Goal: Information Seeking & Learning: Learn about a topic

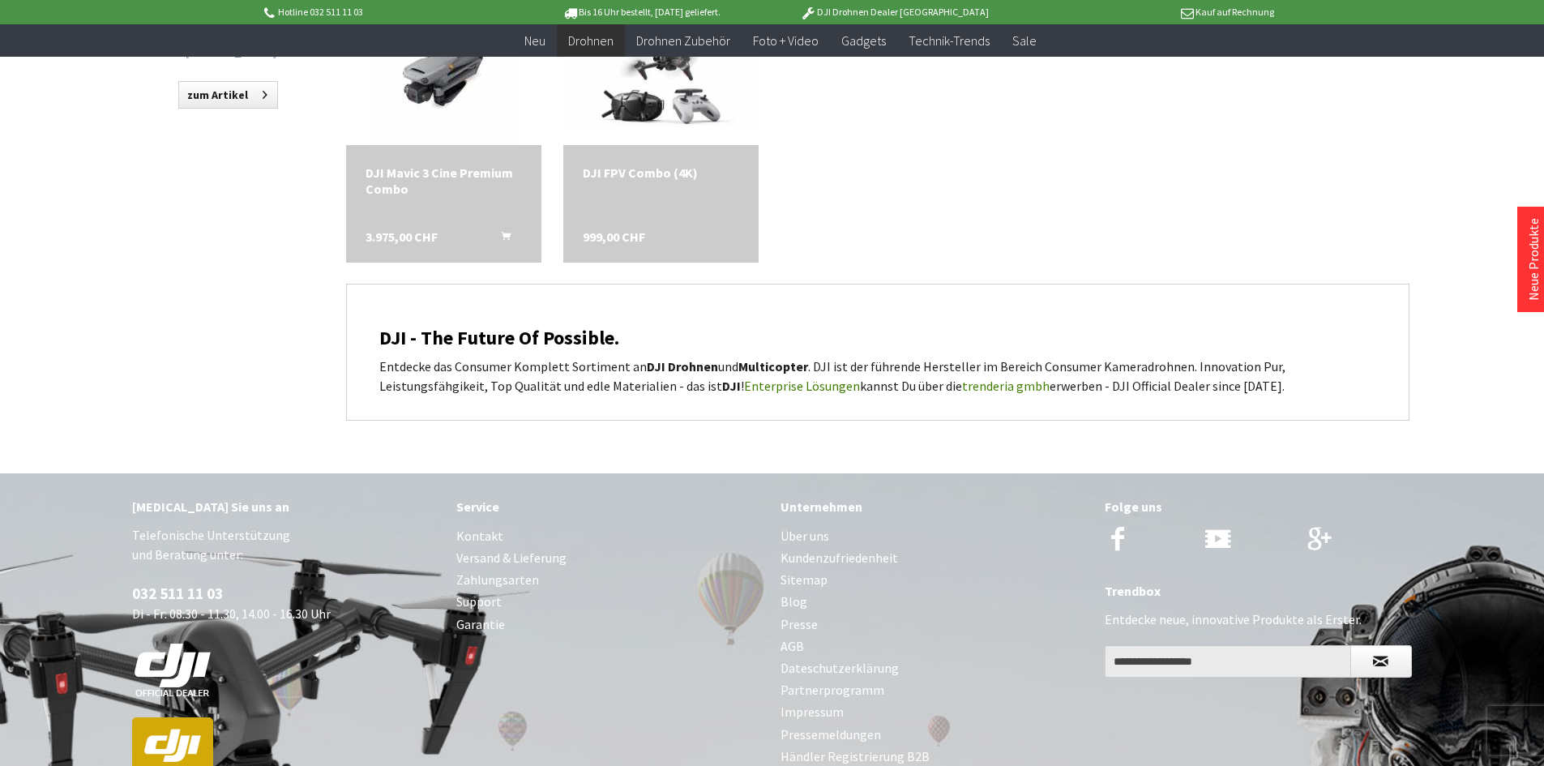
scroll to position [1971, 0]
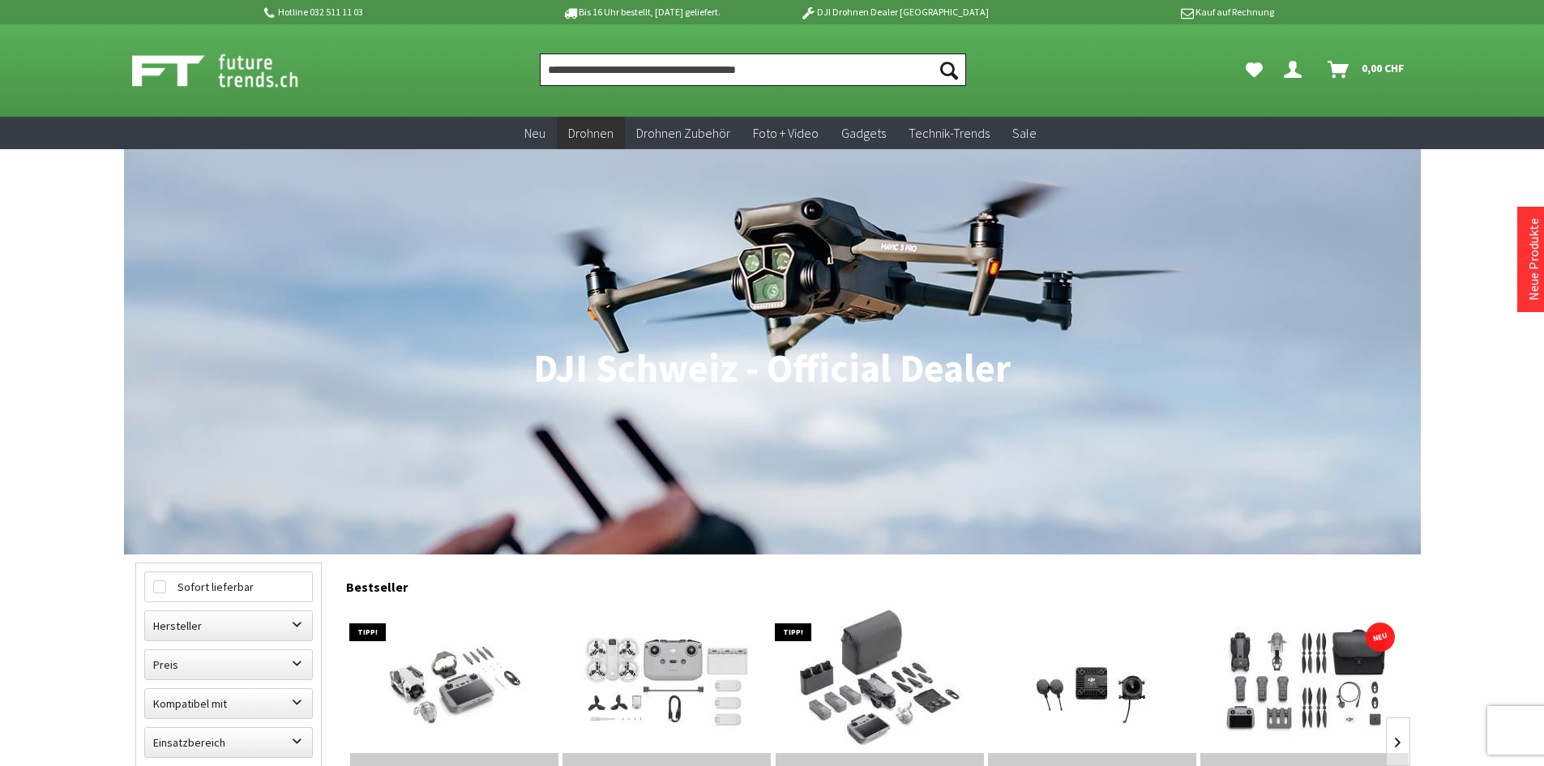
click at [623, 66] on input "Produkt, Marke, Kategorie, EAN, Artikelnummer…" at bounding box center [753, 69] width 426 height 32
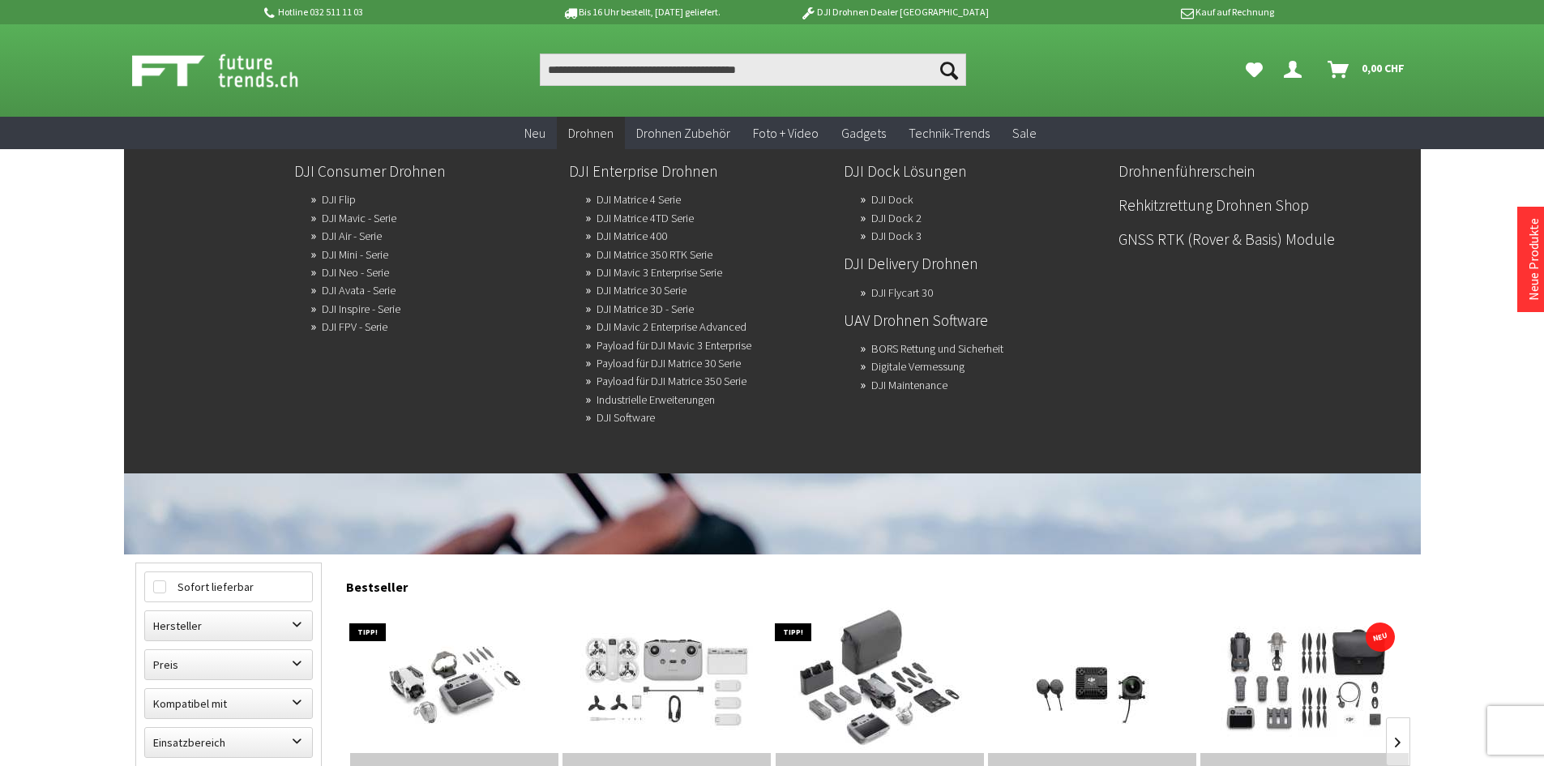
click at [604, 139] on span "Drohnen" at bounding box center [590, 133] width 45 height 16
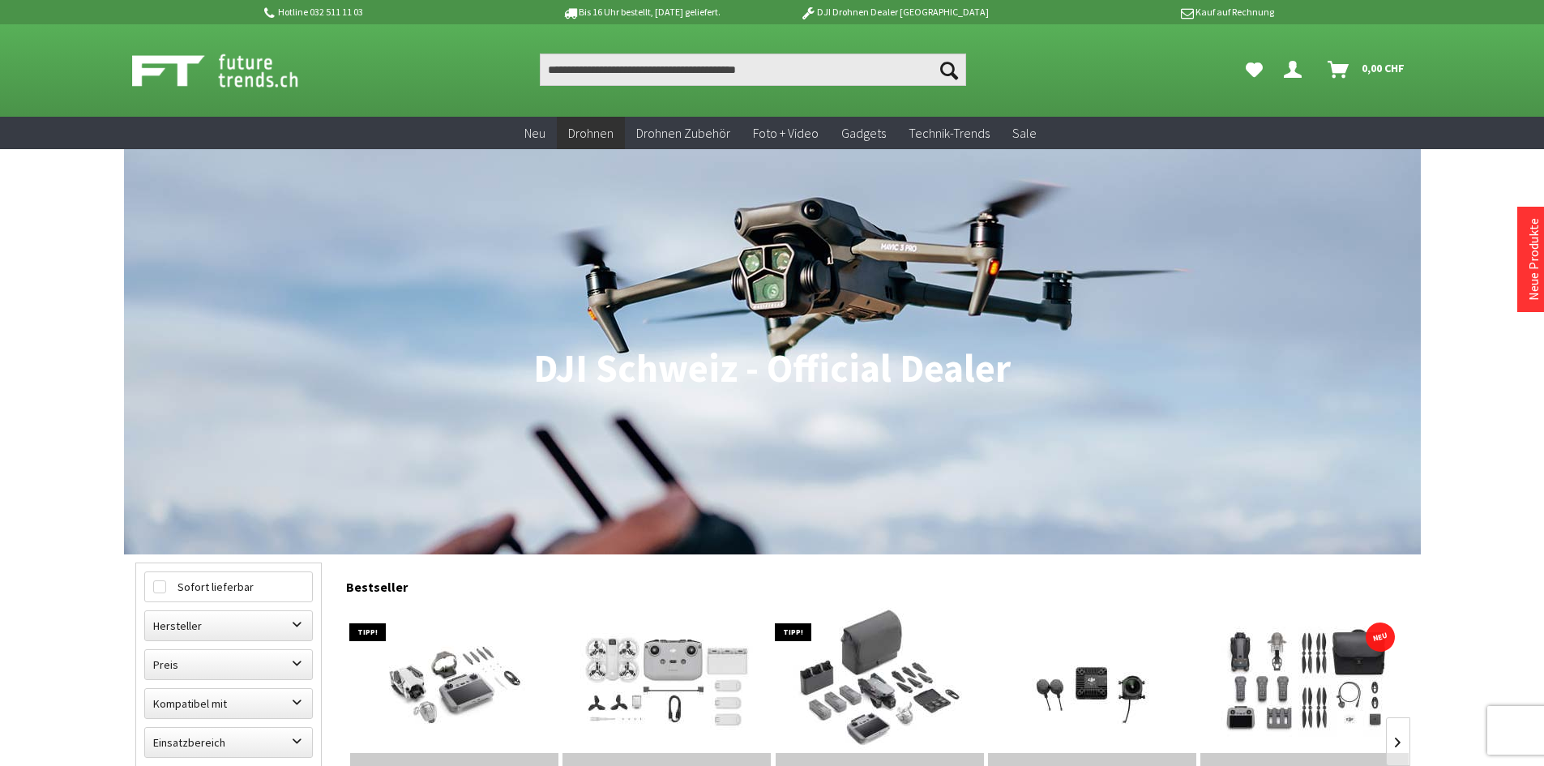
scroll to position [698, 0]
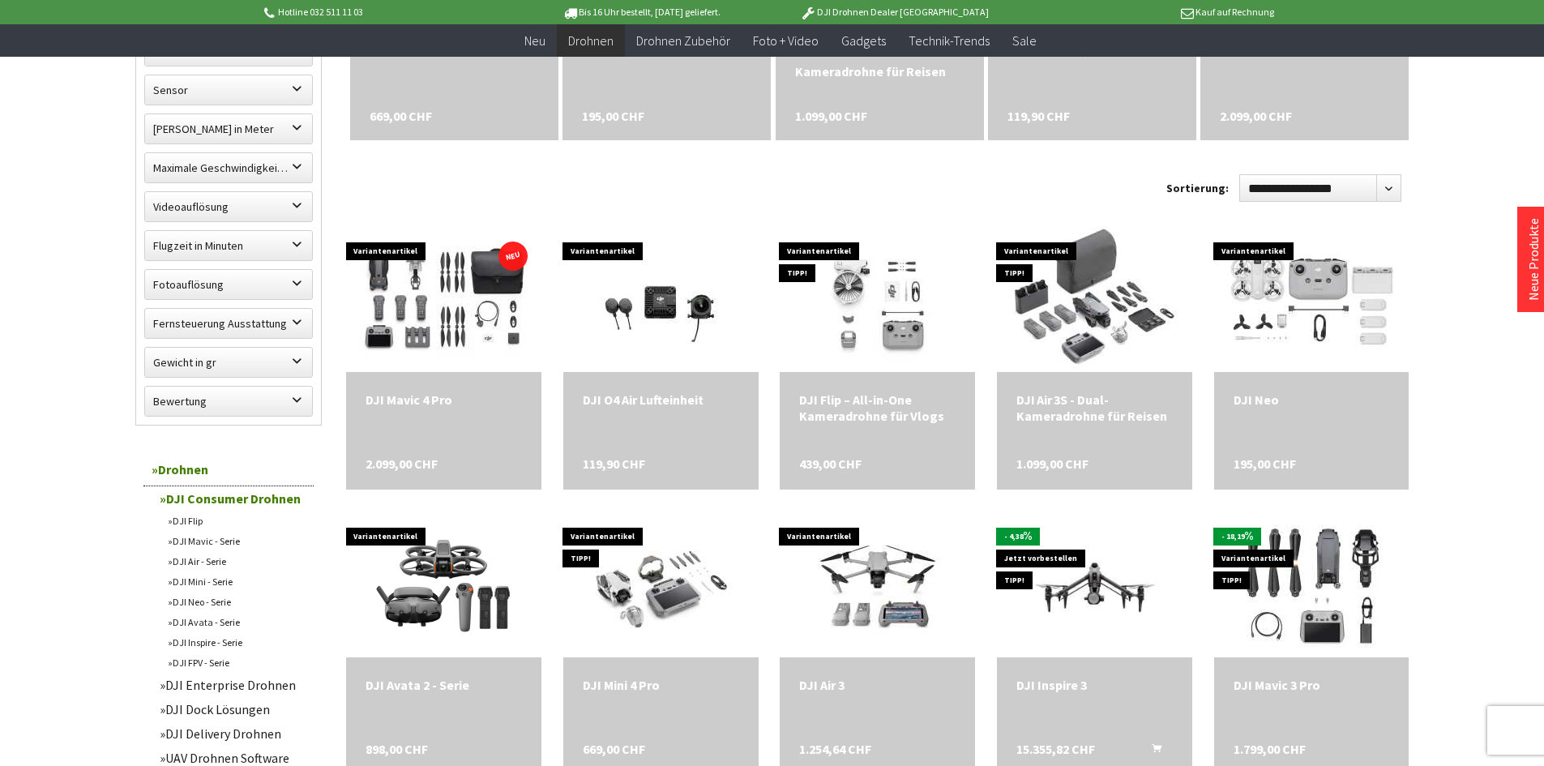
scroll to position [771, 0]
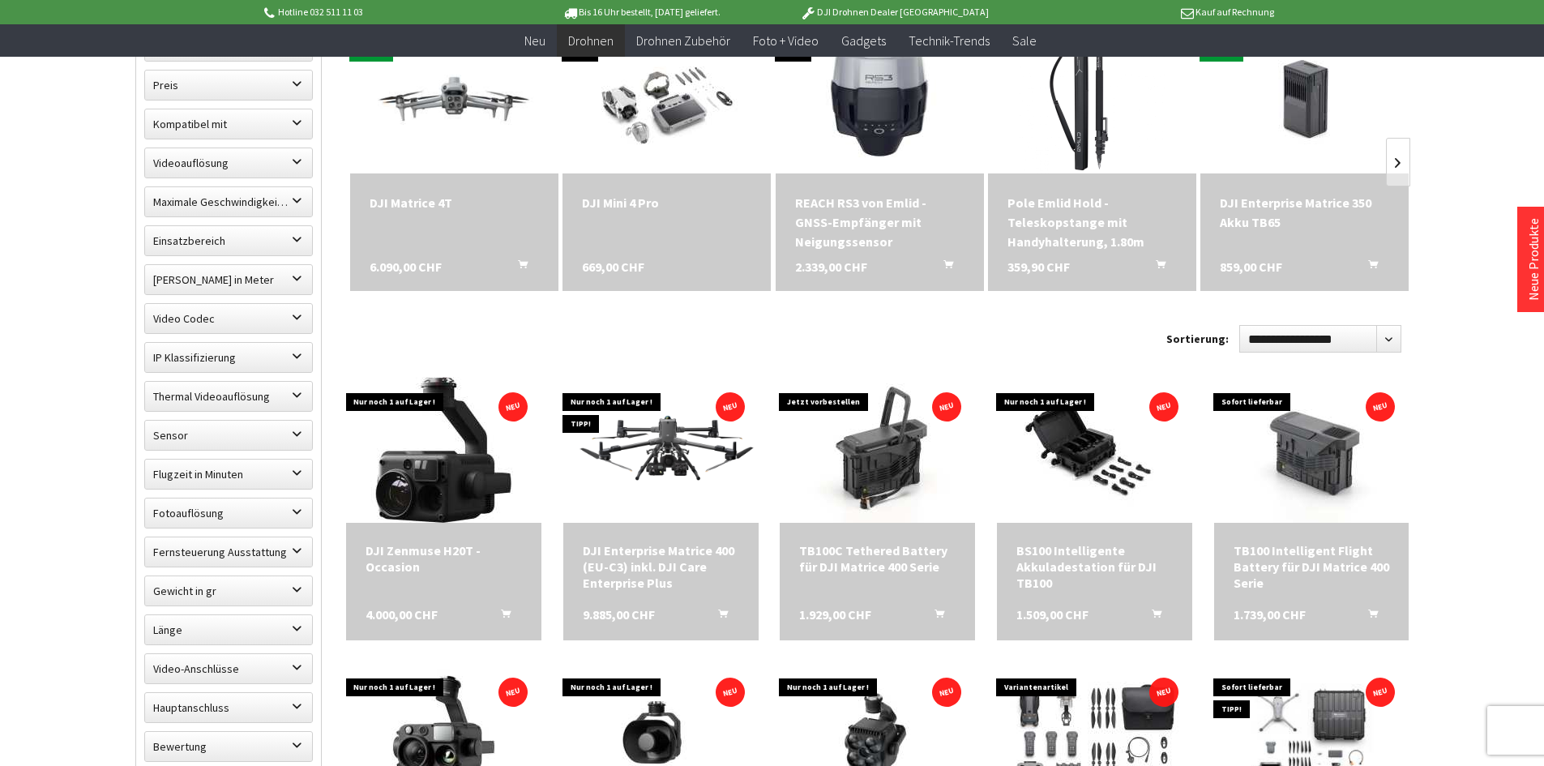
scroll to position [567, 0]
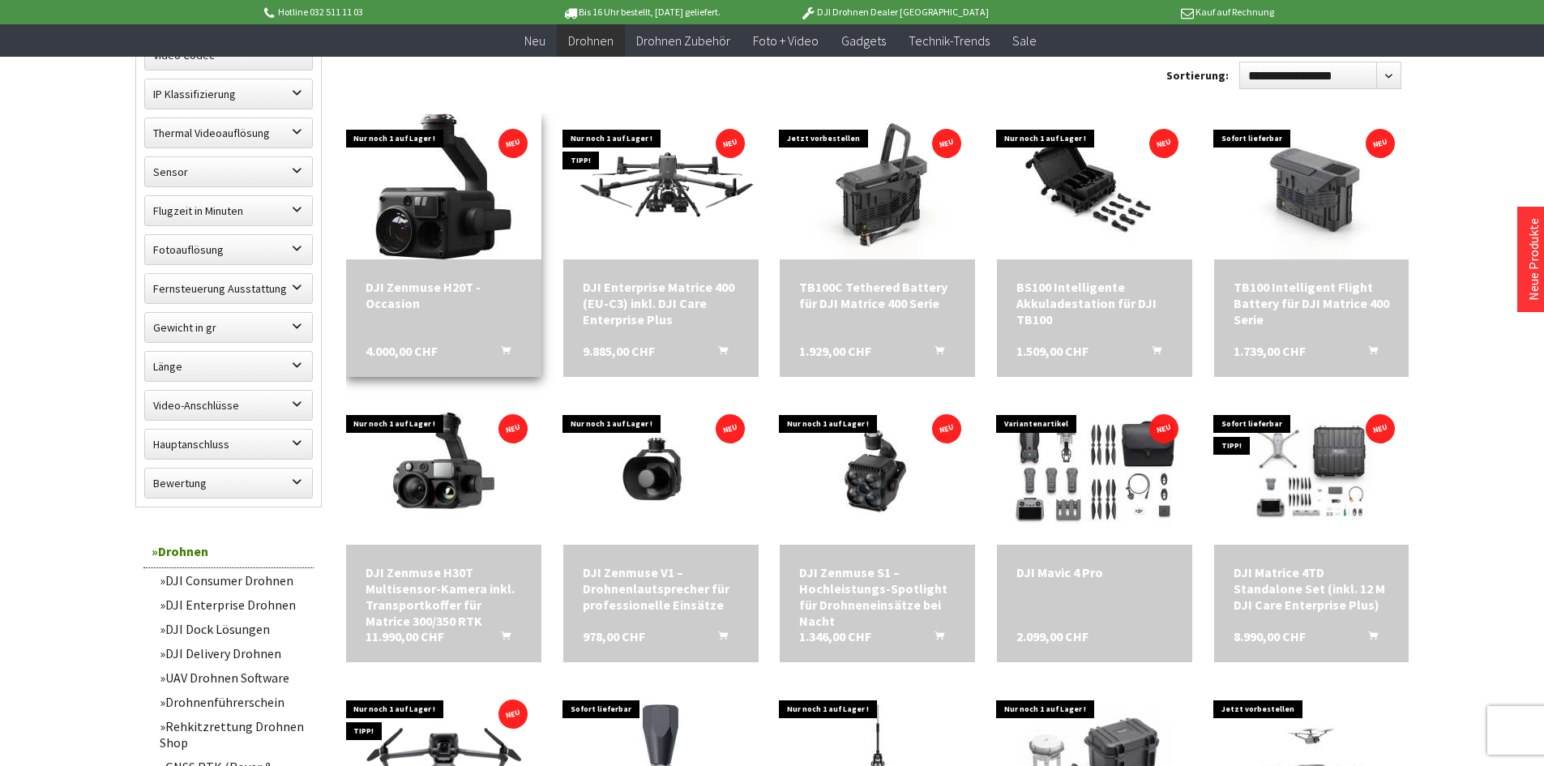
scroll to position [1054, 0]
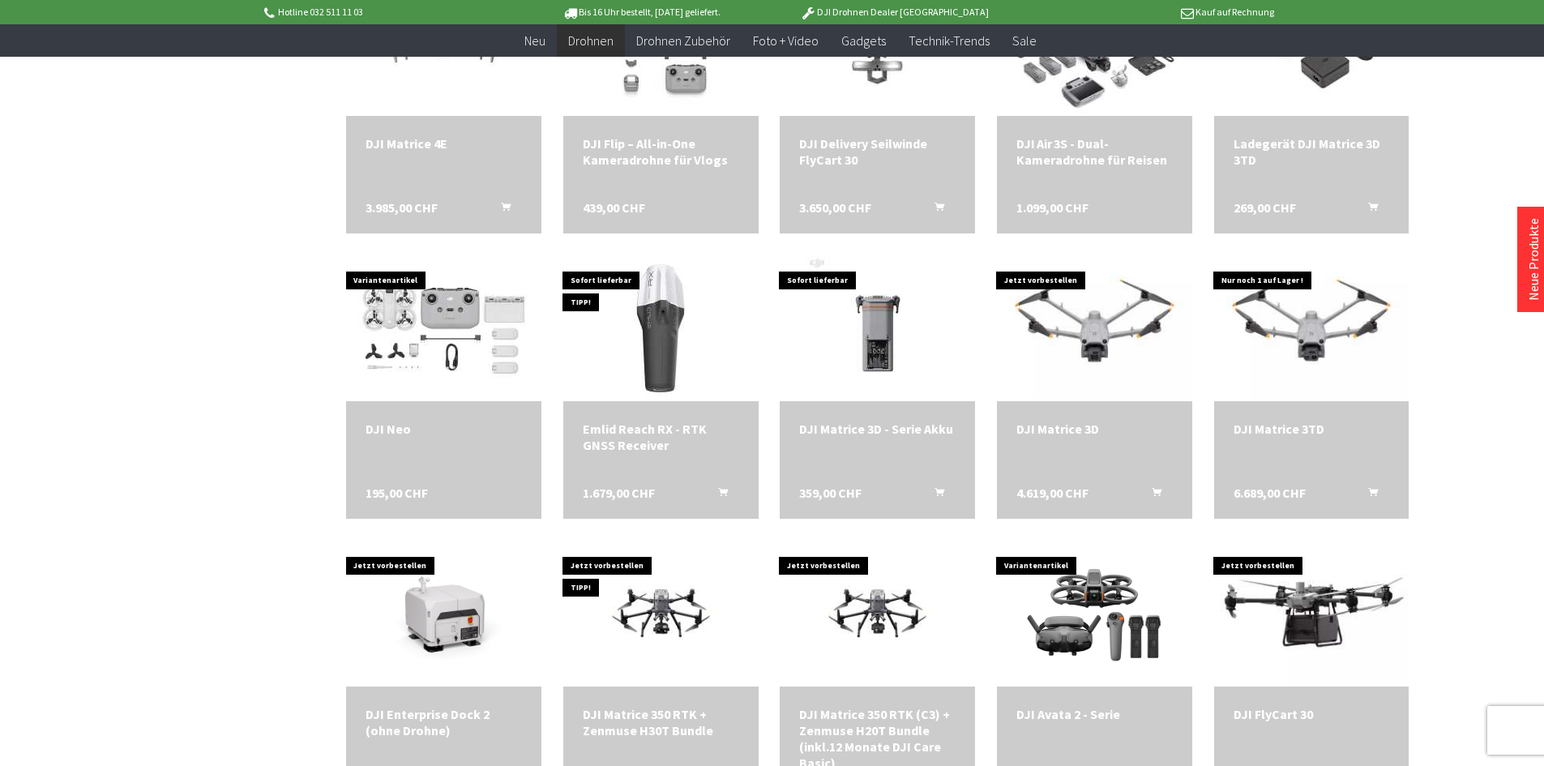
scroll to position [2107, 0]
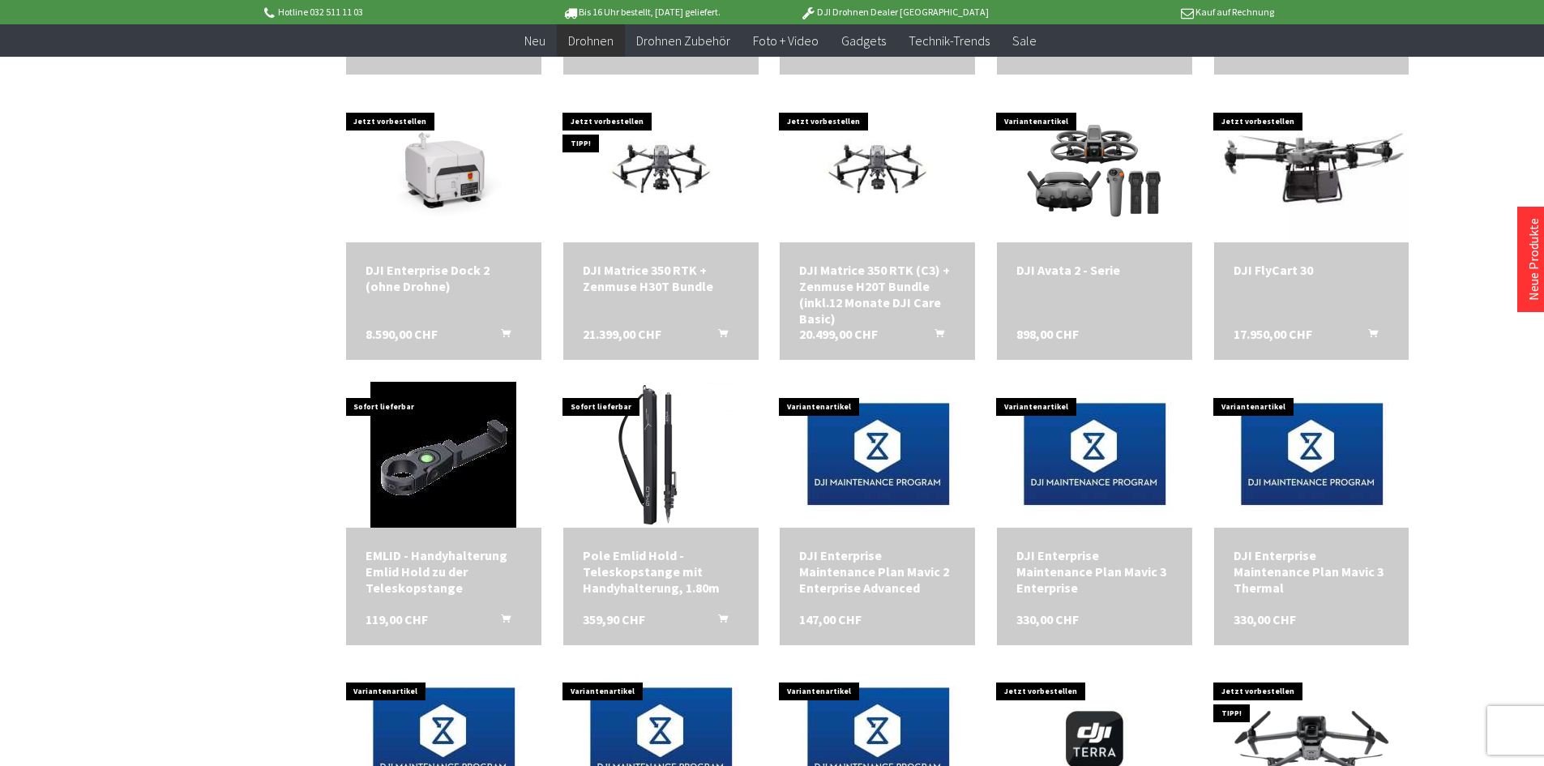
scroll to position [2594, 0]
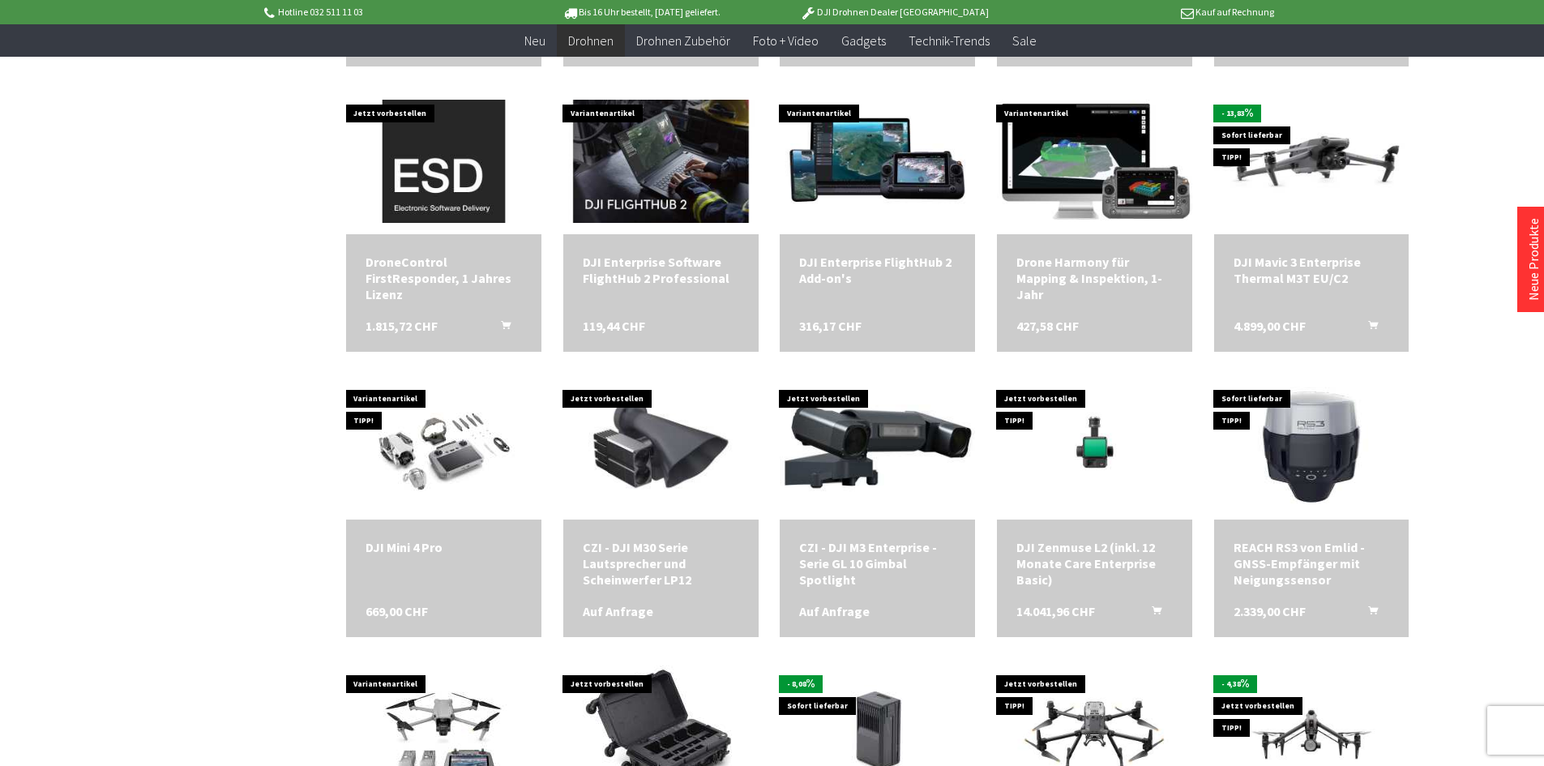
scroll to position [3404, 0]
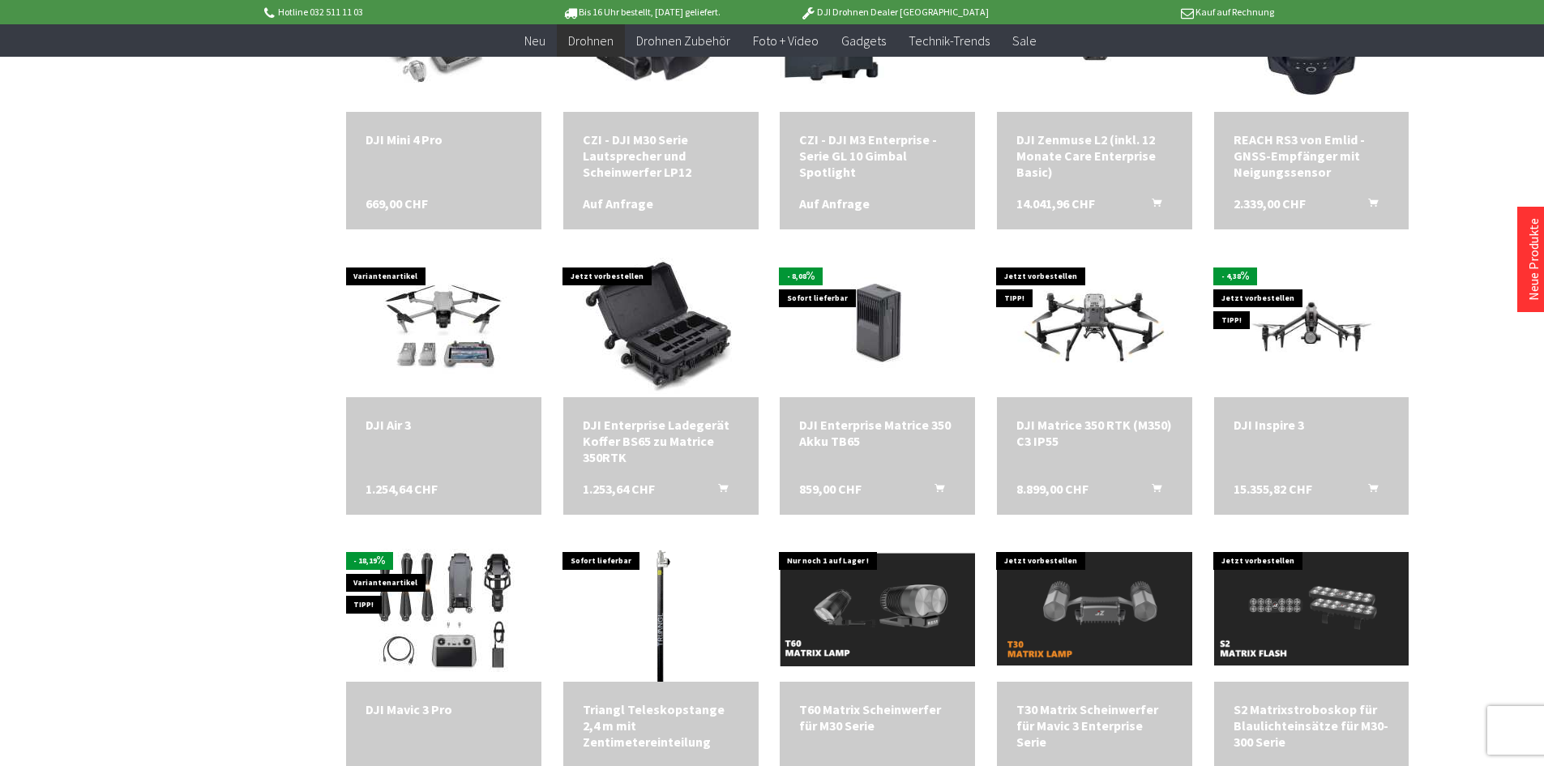
scroll to position [4215, 0]
